Goal: Task Accomplishment & Management: Use online tool/utility

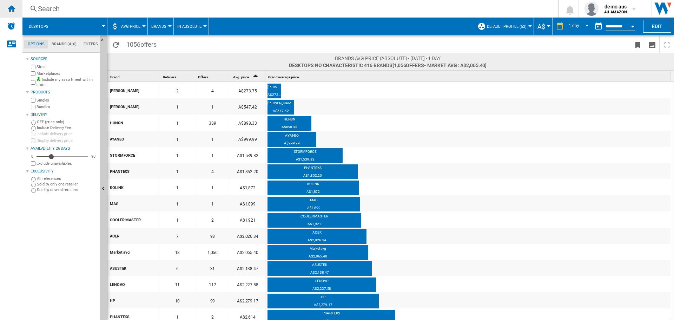
click at [10, 8] on ng-md-icon "Home" at bounding box center [11, 8] width 8 height 8
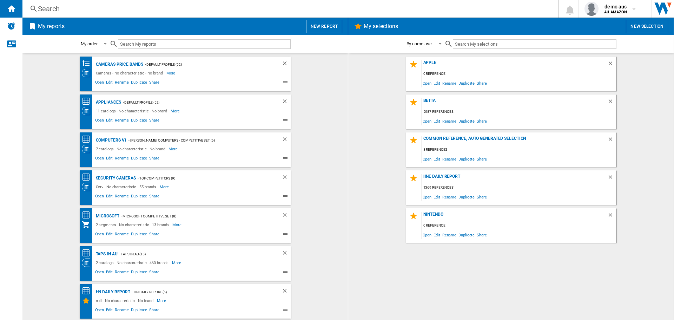
click at [325, 20] on button "New report" at bounding box center [324, 26] width 36 height 13
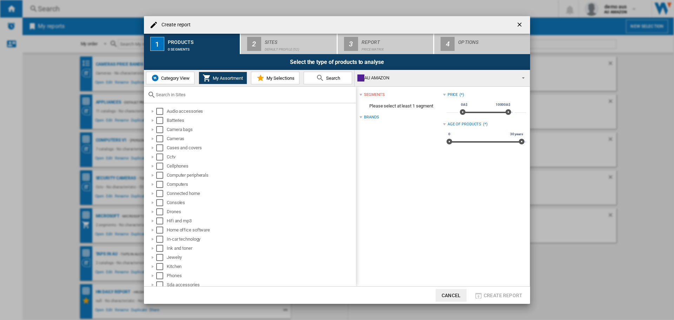
click at [179, 80] on span "Category View" at bounding box center [174, 78] width 30 height 5
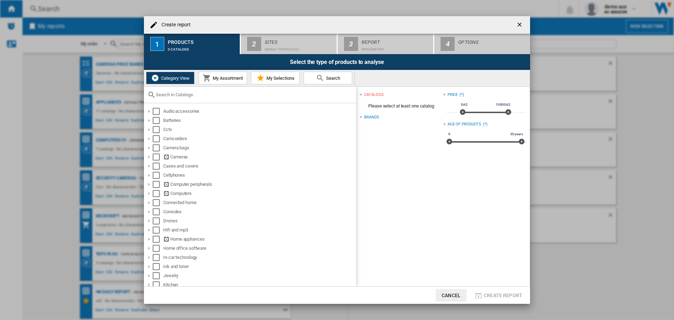
click at [234, 77] on span "My Assortment" at bounding box center [227, 78] width 32 height 5
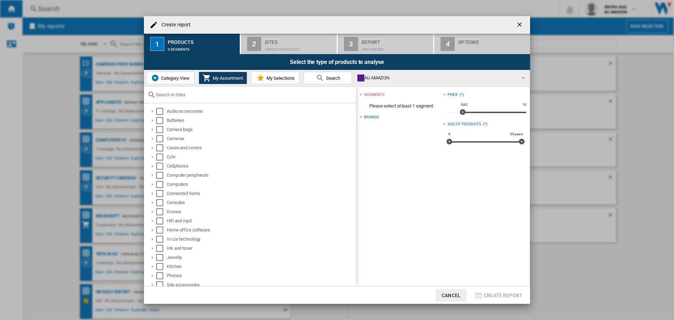
click at [263, 75] on md-icon "Create report ..." at bounding box center [260, 78] width 8 height 8
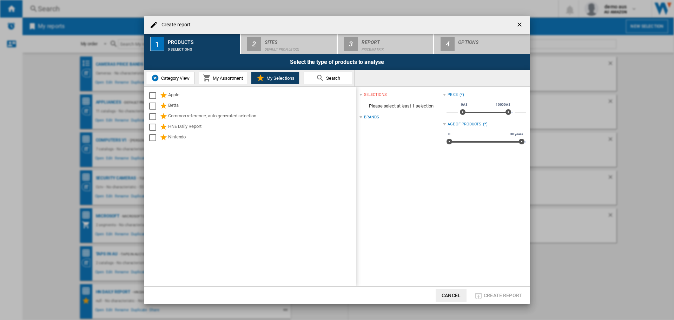
click at [178, 79] on span "Category View" at bounding box center [174, 78] width 30 height 5
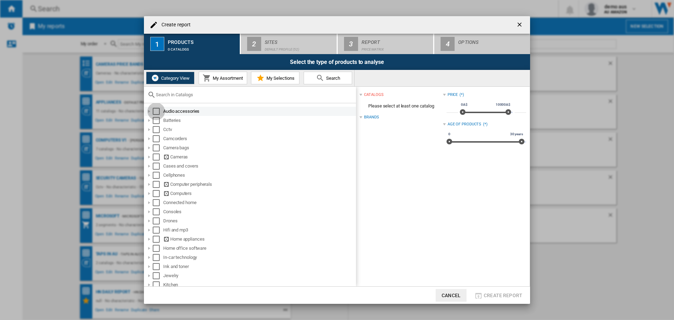
click at [156, 112] on div "Select" at bounding box center [156, 111] width 7 height 7
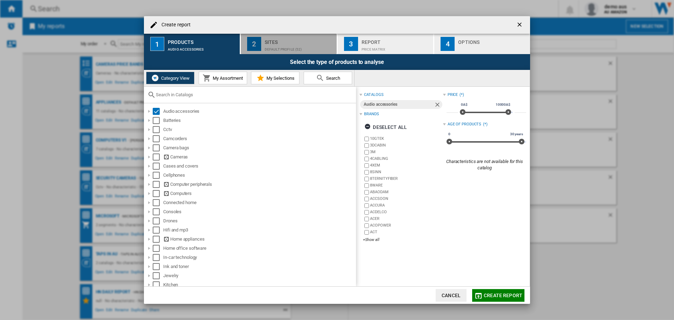
click at [282, 44] on div "Default profile (52)" at bounding box center [299, 47] width 69 height 7
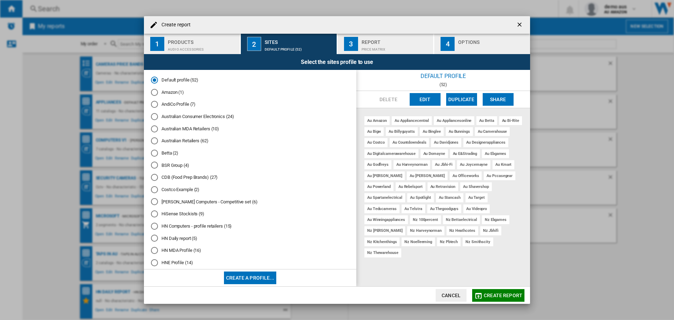
click at [519, 22] on ng-md-icon "getI18NText('BUTTONS.CLOSE_DIALOG')" at bounding box center [520, 25] width 8 height 8
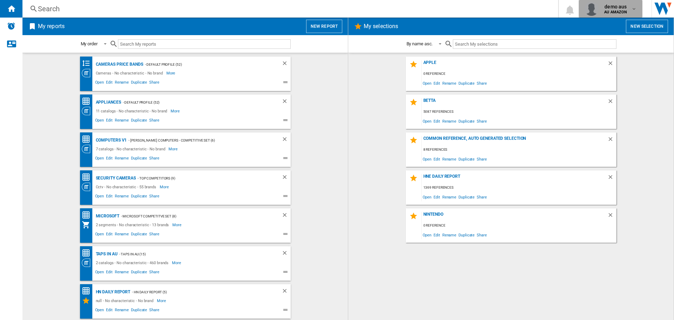
click at [609, 7] on span "demo aus" at bounding box center [615, 6] width 23 height 7
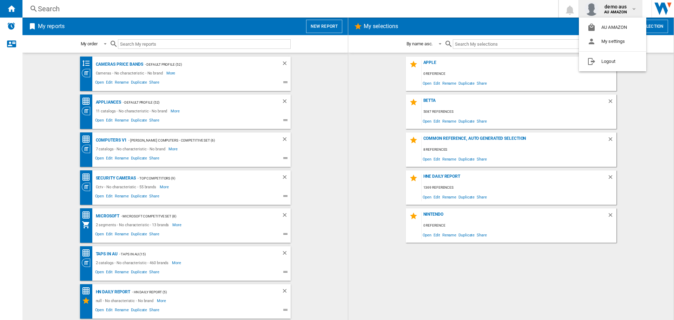
click at [639, 121] on md-backdrop at bounding box center [337, 160] width 674 height 320
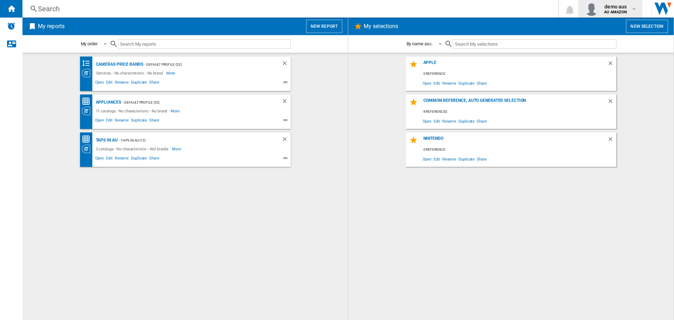
click at [621, 11] on b "AU AMAZON" at bounding box center [615, 12] width 23 height 5
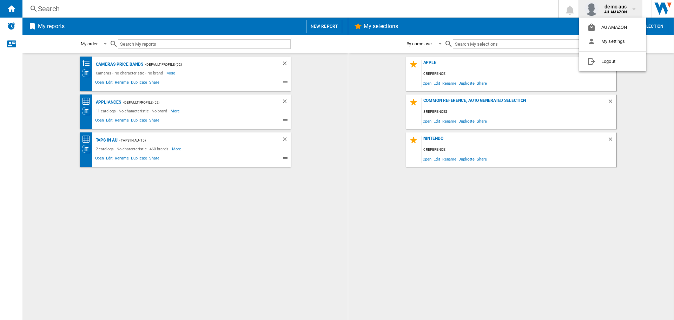
click at [367, 25] on md-backdrop at bounding box center [337, 160] width 674 height 320
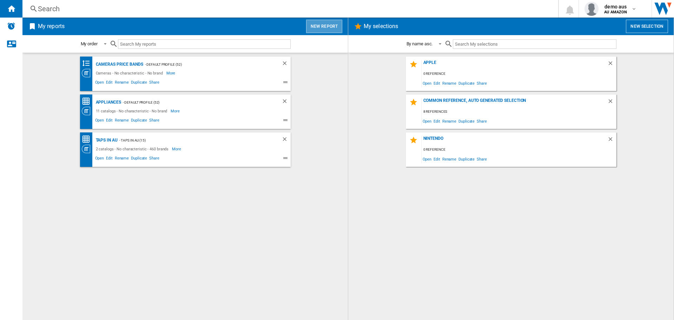
click at [325, 25] on button "New report" at bounding box center [324, 26] width 36 height 13
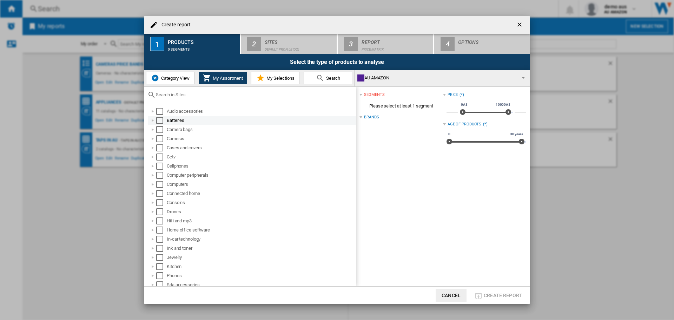
click at [158, 119] on div "Select" at bounding box center [159, 120] width 7 height 7
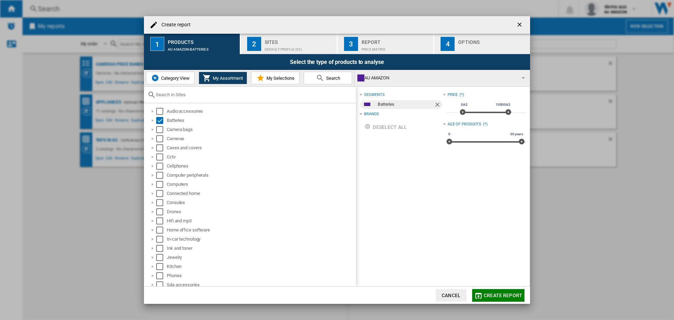
click at [304, 45] on div "Default profile (52)" at bounding box center [299, 47] width 69 height 7
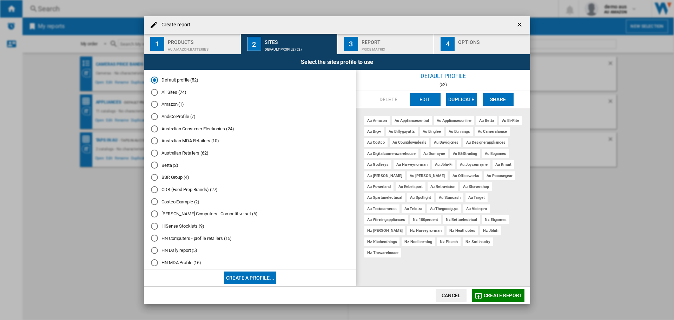
click at [153, 92] on div "All Sites (74)" at bounding box center [154, 92] width 7 height 7
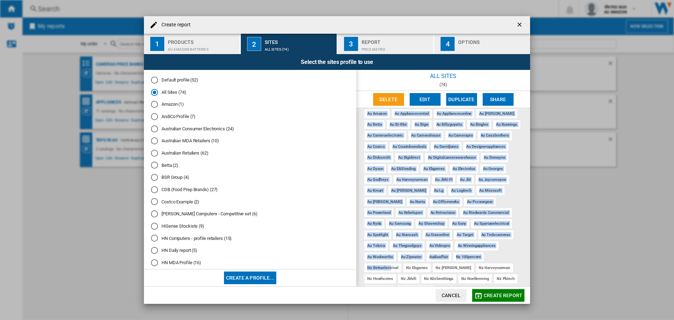
scroll to position [12, 0]
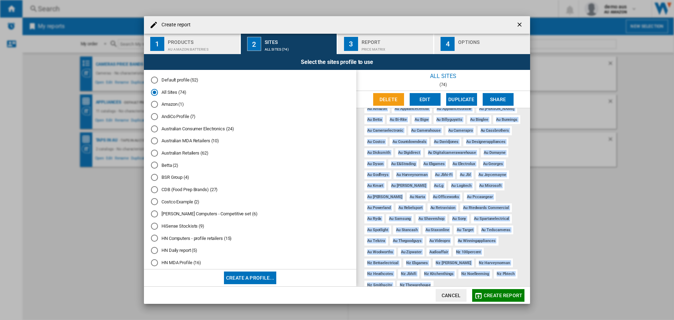
drag, startPoint x: 365, startPoint y: 118, endPoint x: 501, endPoint y: 279, distance: 210.1
click at [501, 279] on div "au amazon au appliancecentral au appliancesonline au [PERSON_NAME] au betta au …" at bounding box center [444, 197] width 174 height 178
copy div "au amazon au appliancecentral au appliancesonline au [PERSON_NAME] au betta au …"
click at [201, 40] on div "Products" at bounding box center [202, 40] width 69 height 7
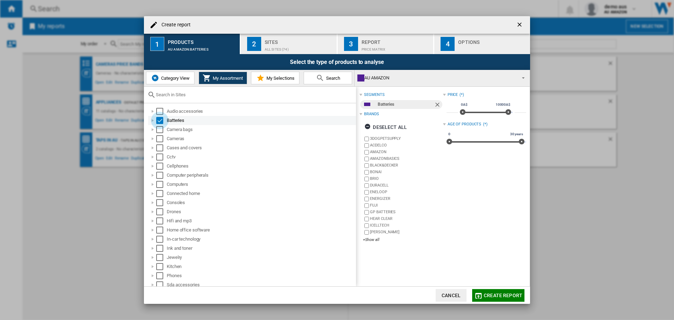
click at [159, 120] on div "Select" at bounding box center [159, 120] width 7 height 7
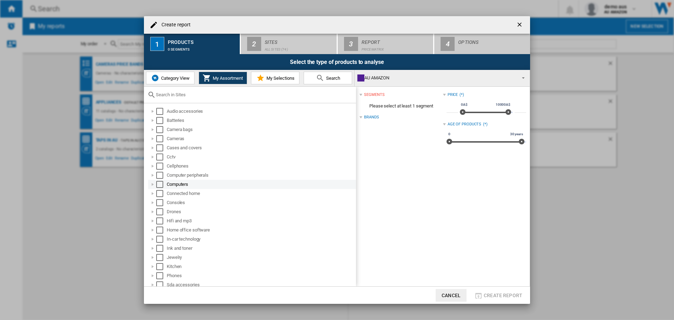
click at [153, 183] on div at bounding box center [152, 184] width 7 height 7
click at [159, 194] on div at bounding box center [160, 193] width 7 height 7
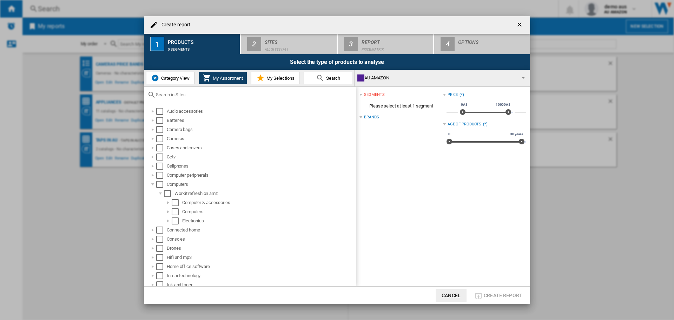
click at [176, 76] on span "Category View" at bounding box center [174, 78] width 30 height 5
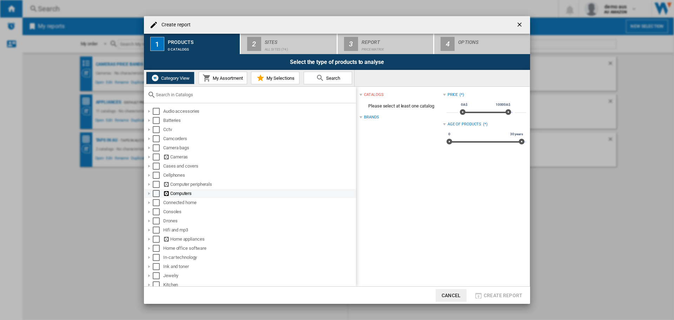
click at [151, 192] on div at bounding box center [149, 193] width 7 height 7
click at [163, 220] on div "Select" at bounding box center [164, 220] width 7 height 7
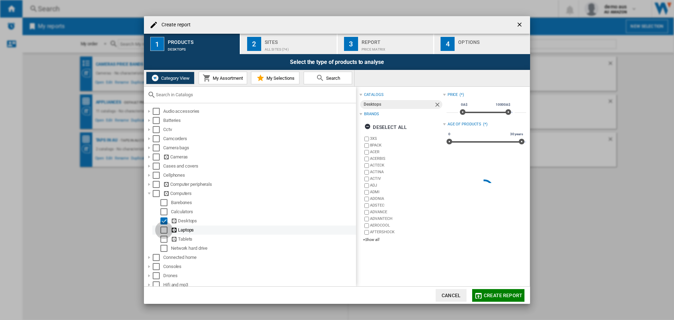
click at [164, 231] on div "Select" at bounding box center [164, 230] width 7 height 7
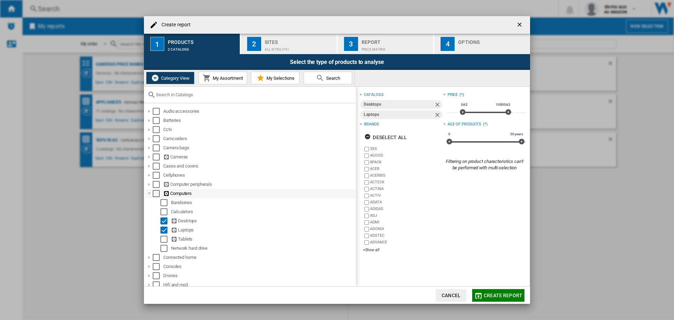
click at [156, 195] on div "Select" at bounding box center [156, 193] width 7 height 7
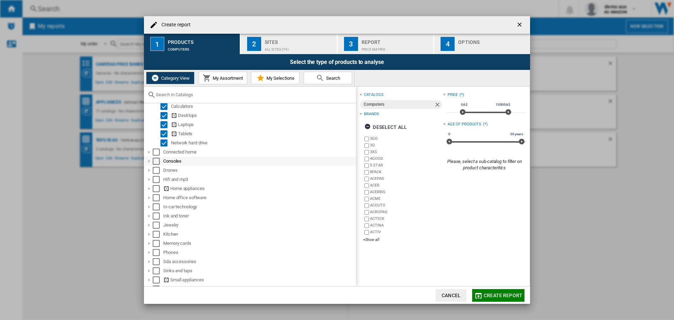
scroll to position [140, 0]
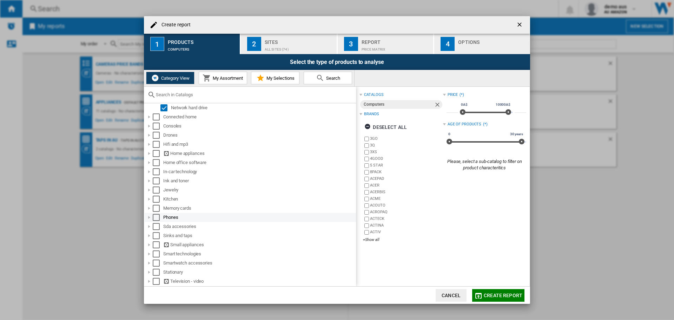
click at [149, 217] on div at bounding box center [149, 217] width 7 height 7
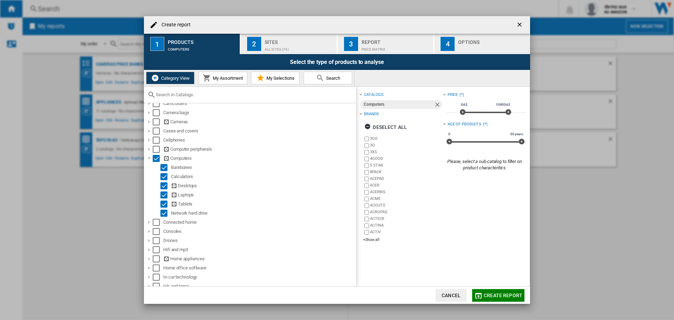
scroll to position [0, 0]
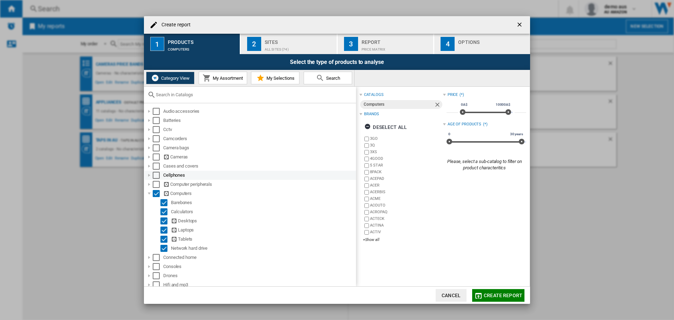
click at [149, 177] on div at bounding box center [149, 175] width 7 height 7
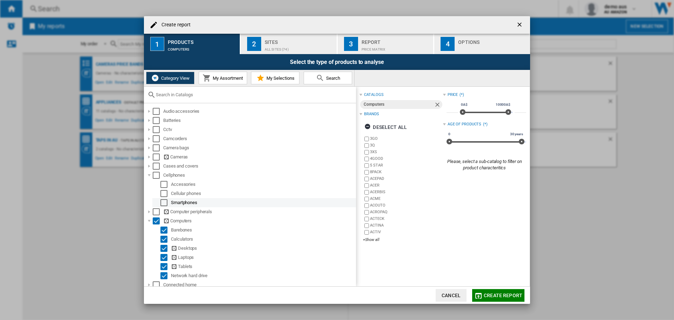
click at [168, 202] on md-checkbox "Select" at bounding box center [166, 202] width 11 height 7
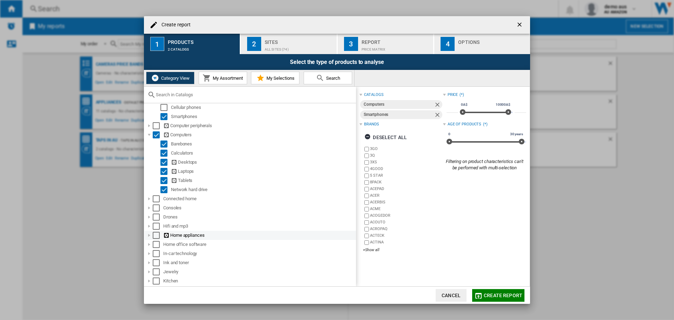
scroll to position [70, 0]
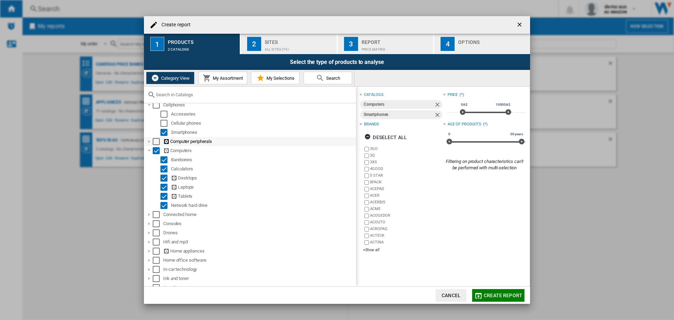
click at [150, 140] on div at bounding box center [149, 141] width 7 height 7
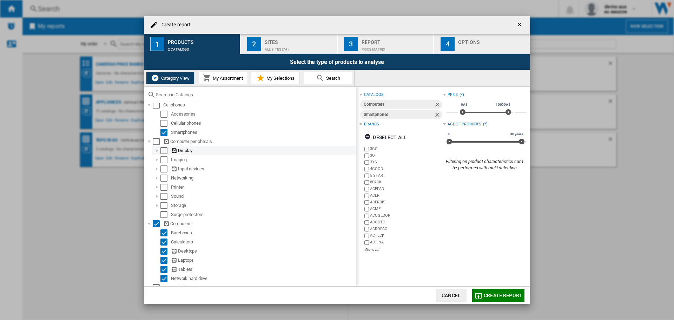
click at [158, 150] on div at bounding box center [156, 150] width 7 height 7
click at [163, 151] on div "Select" at bounding box center [164, 150] width 7 height 7
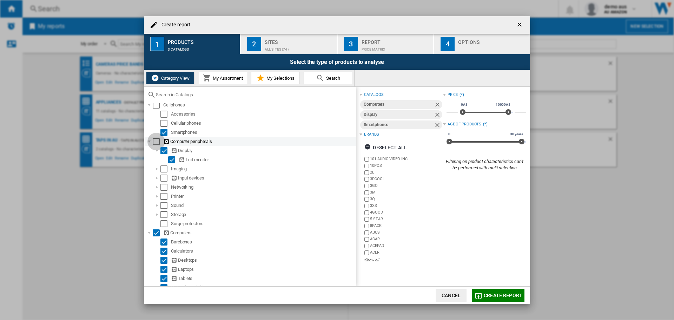
click at [153, 140] on div "Select" at bounding box center [156, 141] width 7 height 7
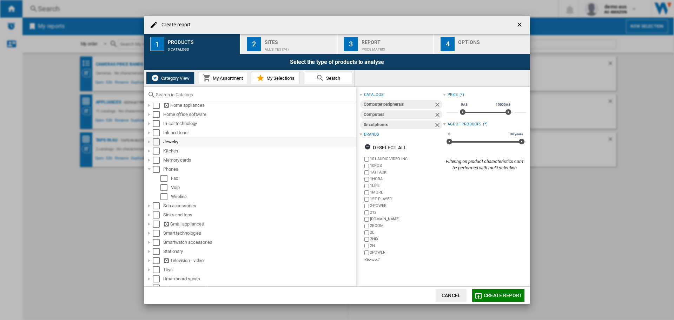
scroll to position [314, 0]
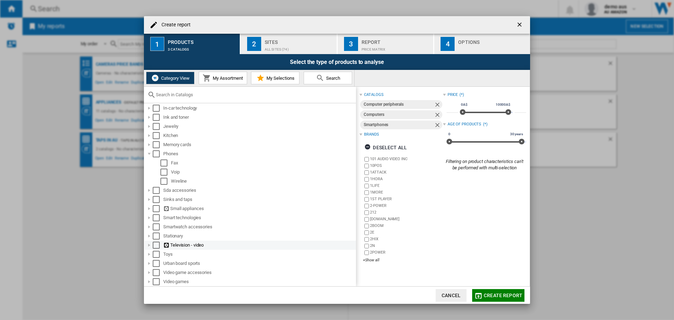
click at [148, 244] on div at bounding box center [149, 245] width 7 height 7
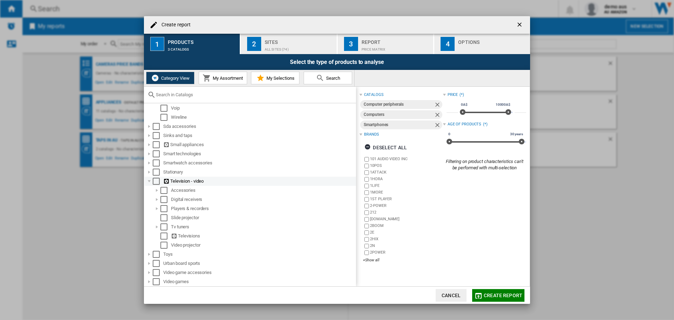
scroll to position [342, 0]
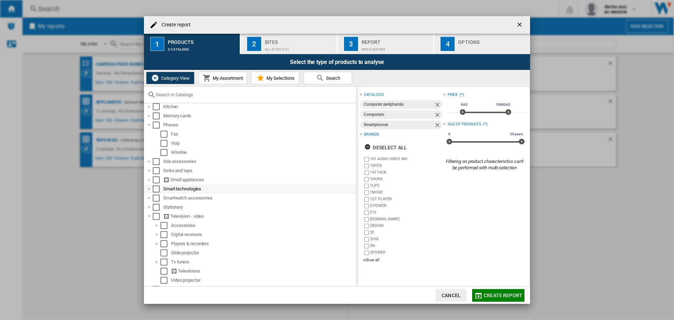
click at [149, 189] on div at bounding box center [149, 188] width 7 height 7
click at [367, 146] on ng-md-icon "button" at bounding box center [369, 148] width 8 height 8
click at [373, 262] on div "+Show all" at bounding box center [403, 259] width 80 height 5
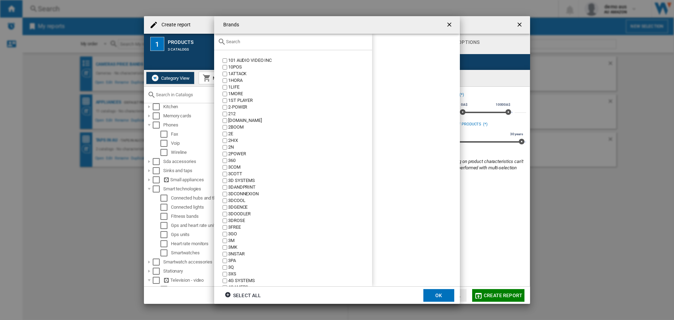
click at [234, 43] on input "text" at bounding box center [297, 41] width 143 height 5
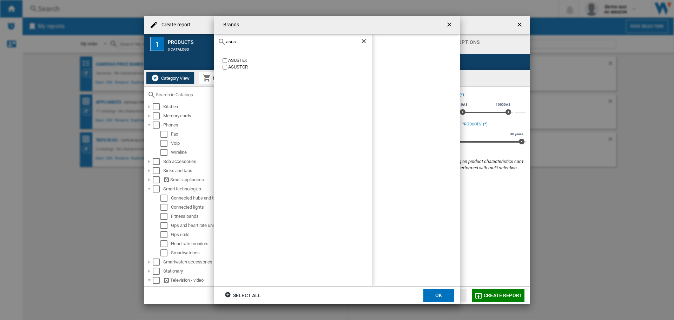
type input "asus"
click at [438, 290] on button "OK" at bounding box center [439, 295] width 31 height 13
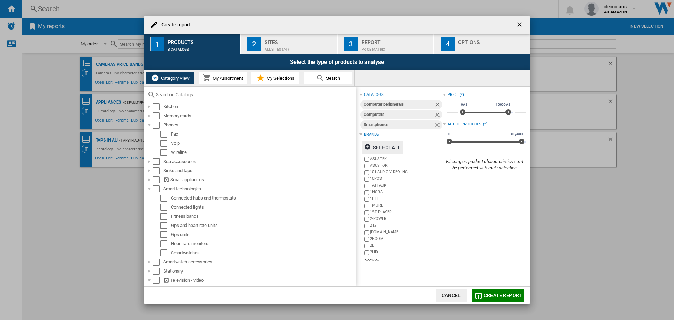
click at [509, 299] on button "Create report" at bounding box center [498, 295] width 52 height 13
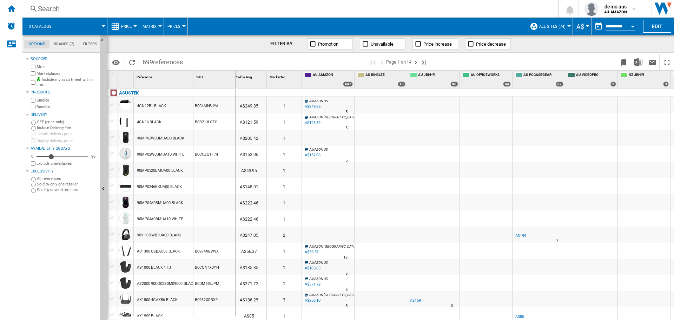
scroll to position [0, 162]
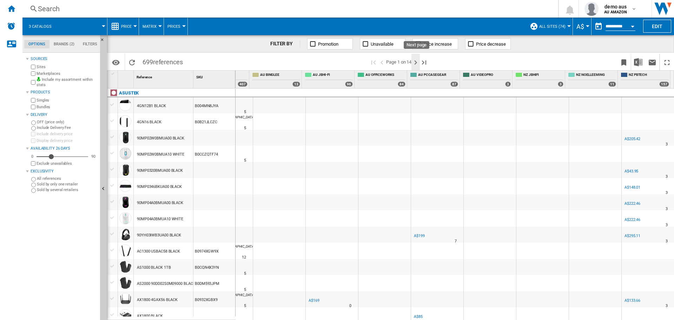
click at [417, 62] on ng-md-icon "Next page" at bounding box center [416, 62] width 8 height 8
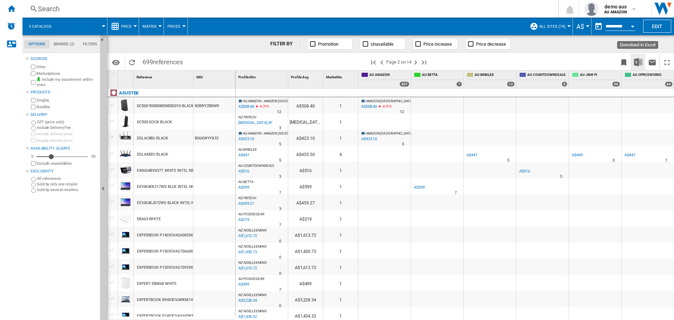
click at [638, 62] on img "Download in Excel" at bounding box center [638, 62] width 8 height 8
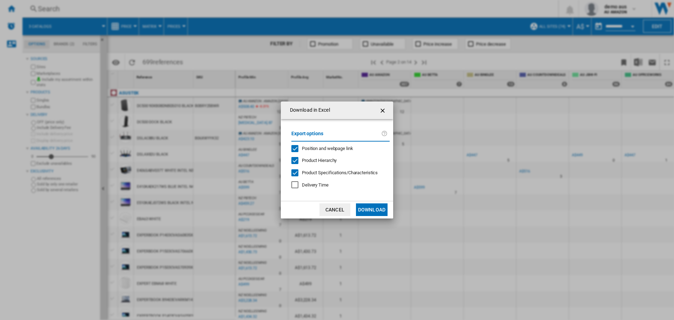
click at [296, 185] on div "Delivery Time" at bounding box center [295, 184] width 7 height 7
click at [375, 206] on button "Download" at bounding box center [372, 209] width 32 height 13
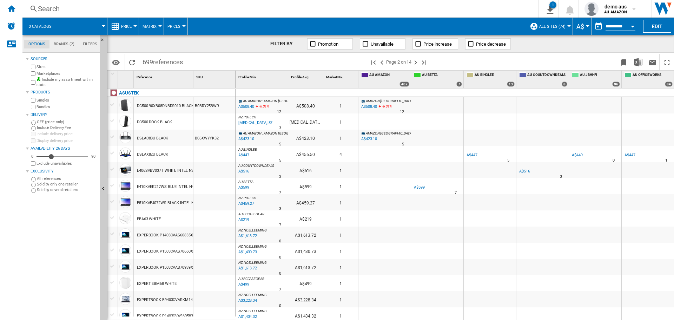
click at [669, 315] on div at bounding box center [669, 315] width 0 height 0
